Goal: Task Accomplishment & Management: Complete application form

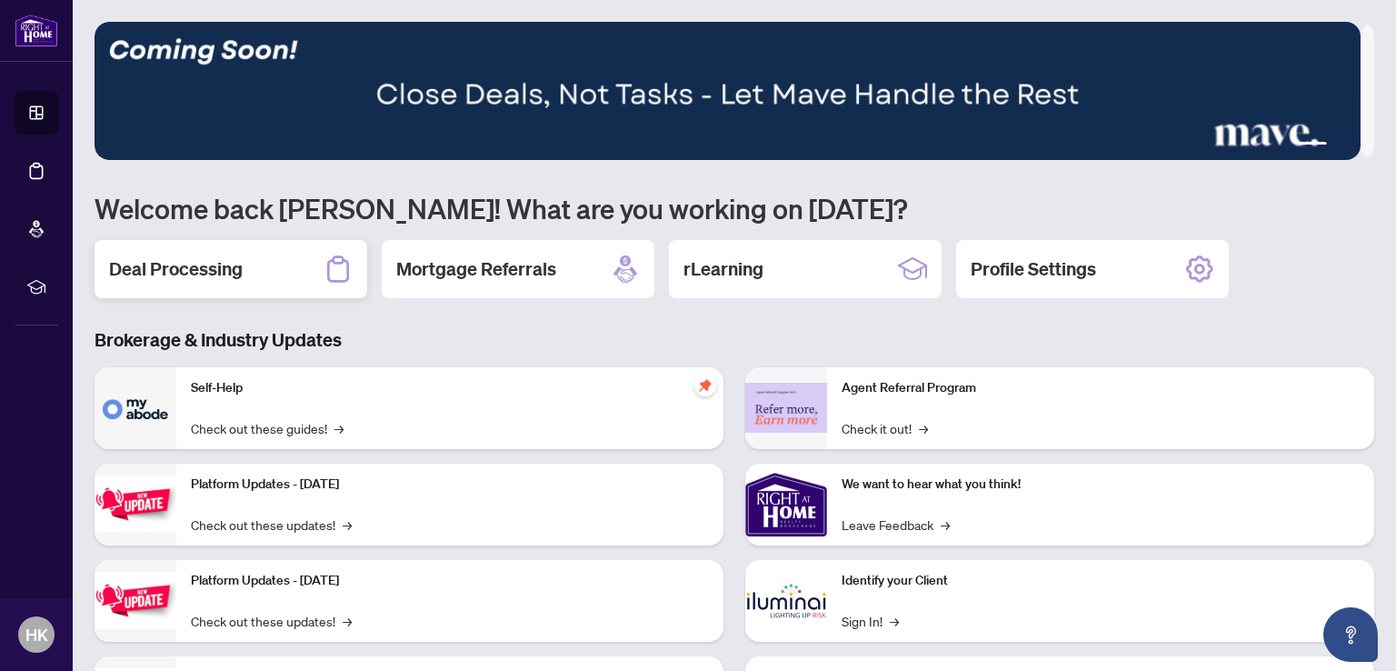
click at [228, 266] on h2 "Deal Processing" at bounding box center [176, 268] width 134 height 25
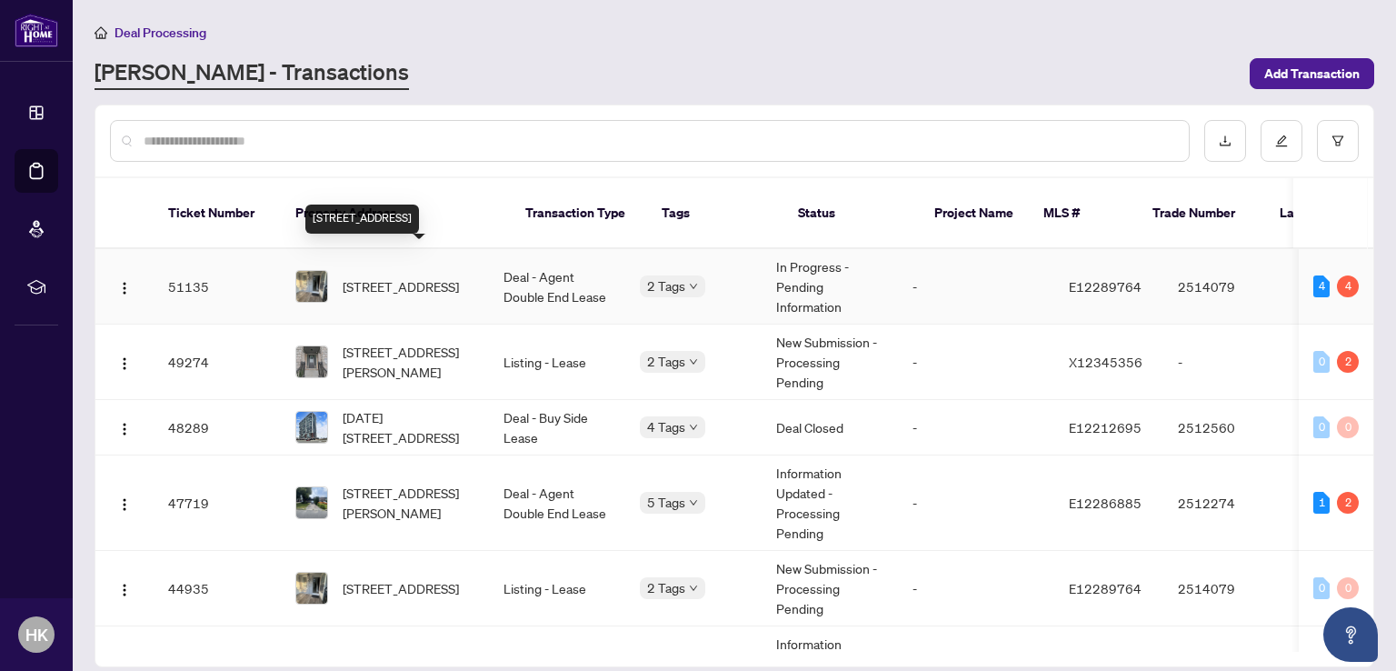
click at [414, 276] on span "[STREET_ADDRESS]" at bounding box center [401, 286] width 116 height 20
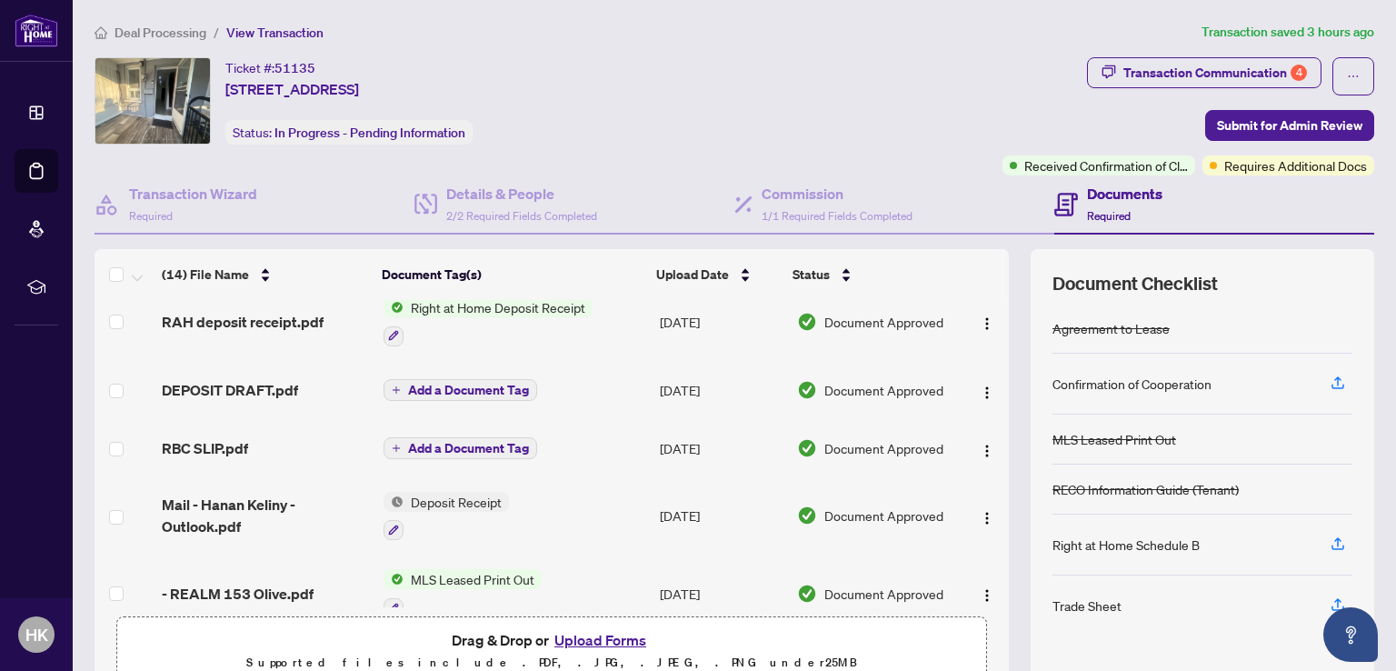
scroll to position [364, 0]
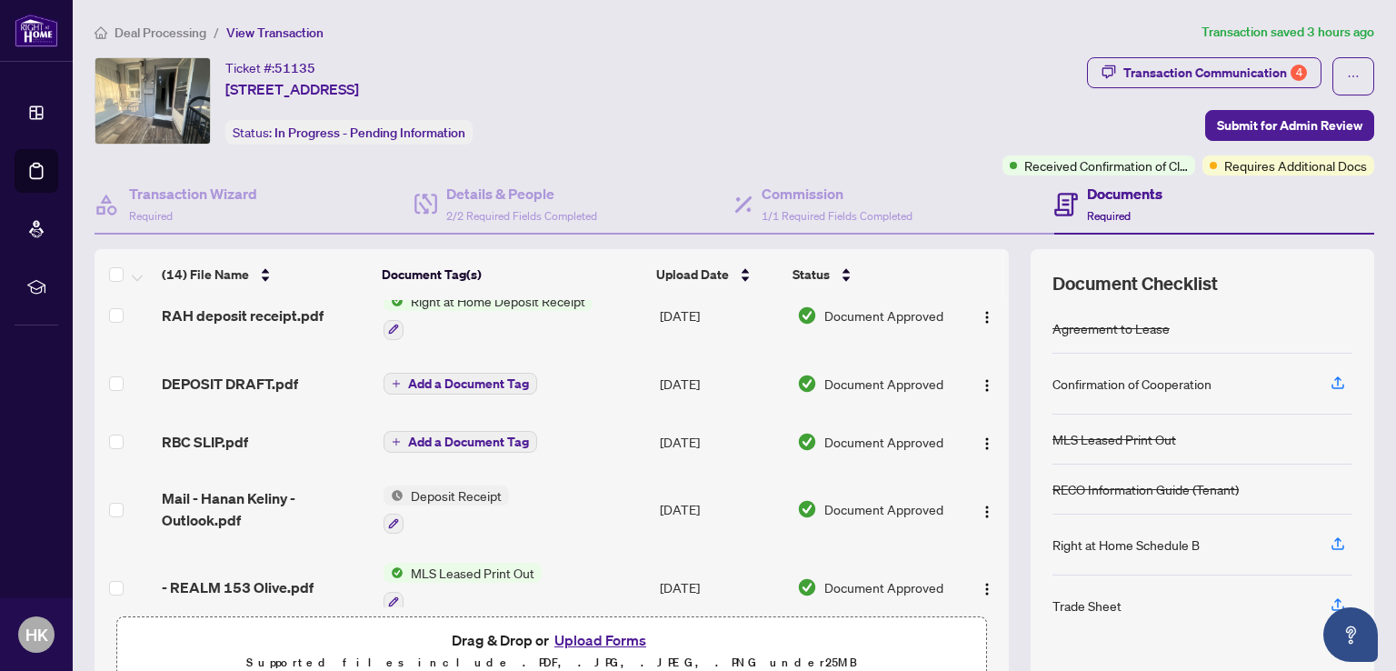
click at [583, 632] on button "Upload Forms" at bounding box center [600, 640] width 103 height 24
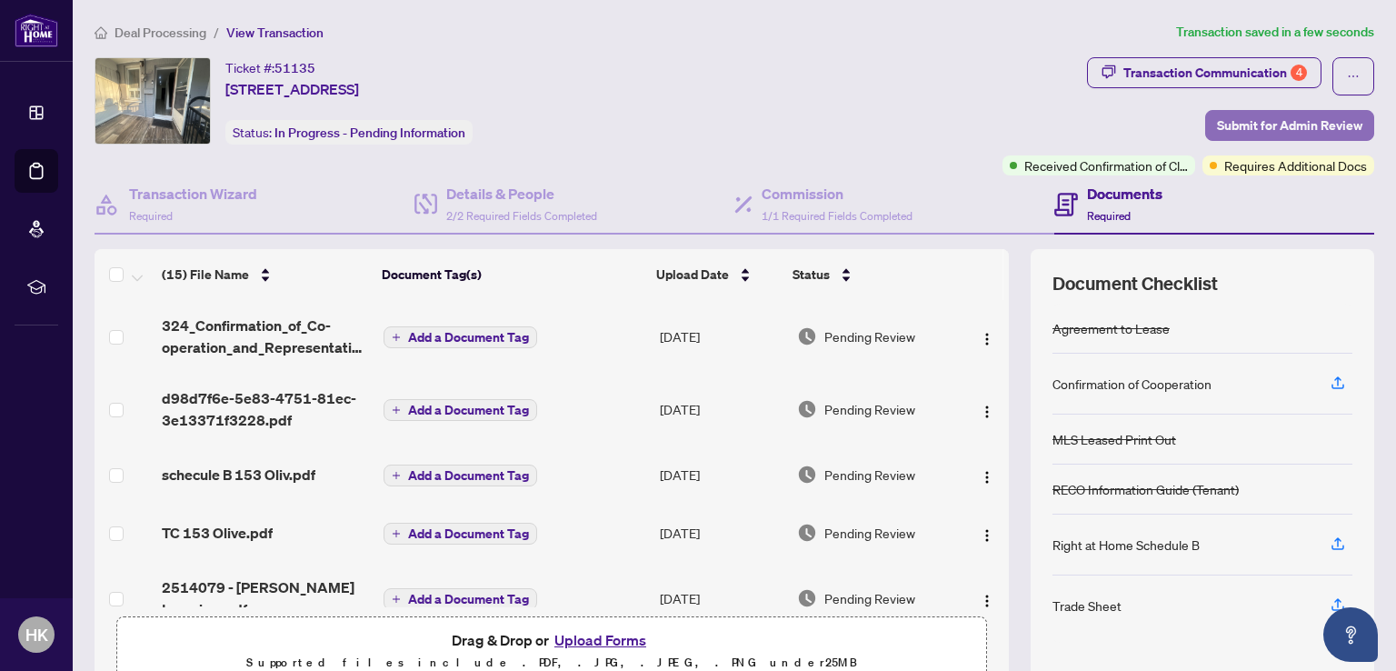
click at [1230, 125] on span "Submit for Admin Review" at bounding box center [1289, 125] width 145 height 29
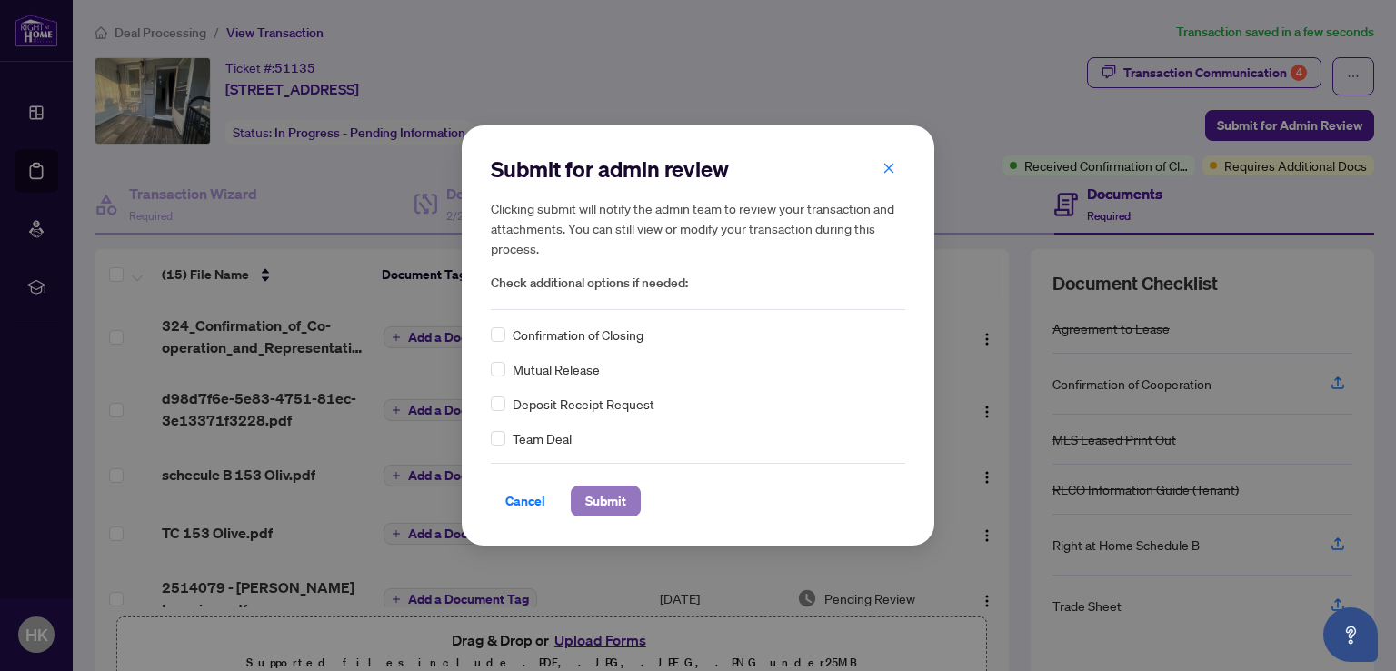
click at [573, 495] on button "Submit" at bounding box center [606, 500] width 70 height 31
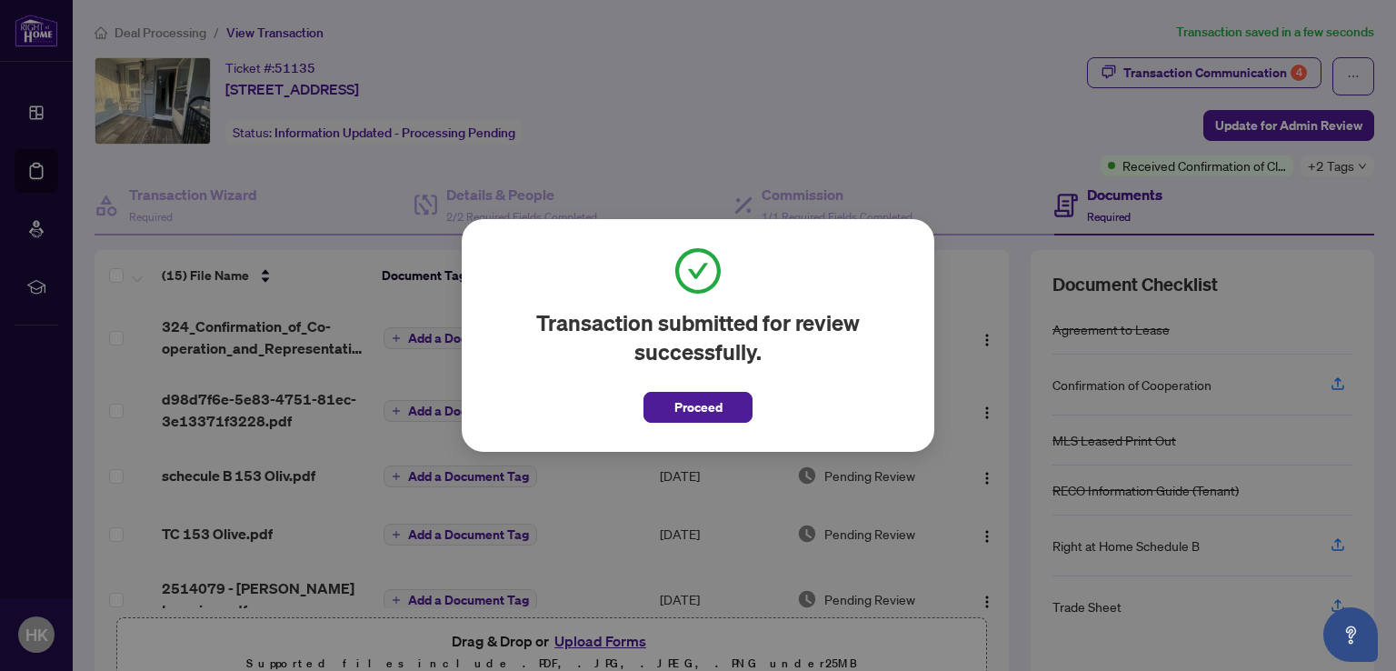
click at [683, 402] on span "Proceed" at bounding box center [698, 407] width 48 height 29
